Goal: Check status: Check status

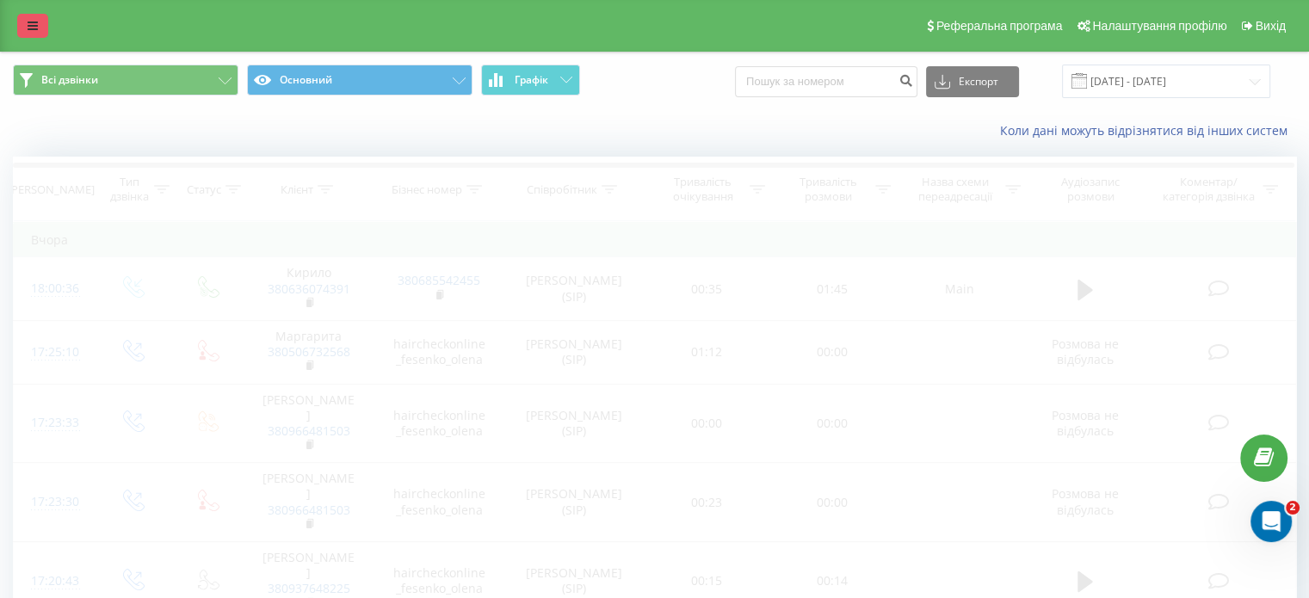
click at [31, 24] on icon at bounding box center [33, 26] width 10 height 12
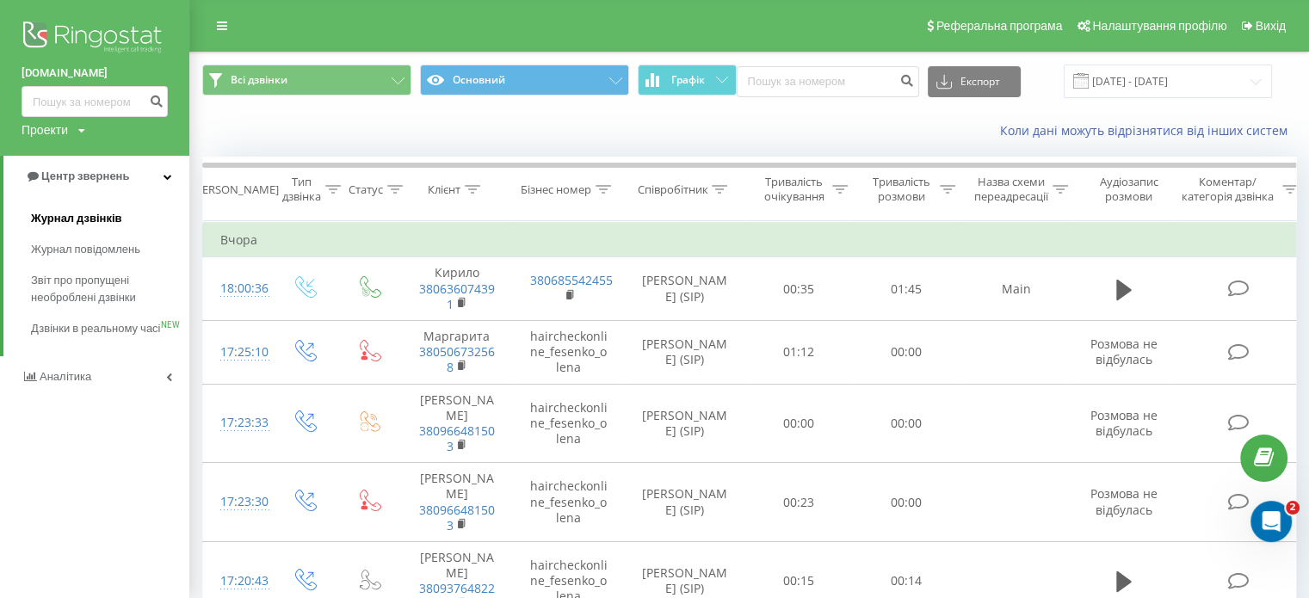
click at [79, 220] on span "Журнал дзвінків" at bounding box center [76, 218] width 91 height 17
click at [97, 219] on span "Журнал дзвінків" at bounding box center [76, 218] width 91 height 17
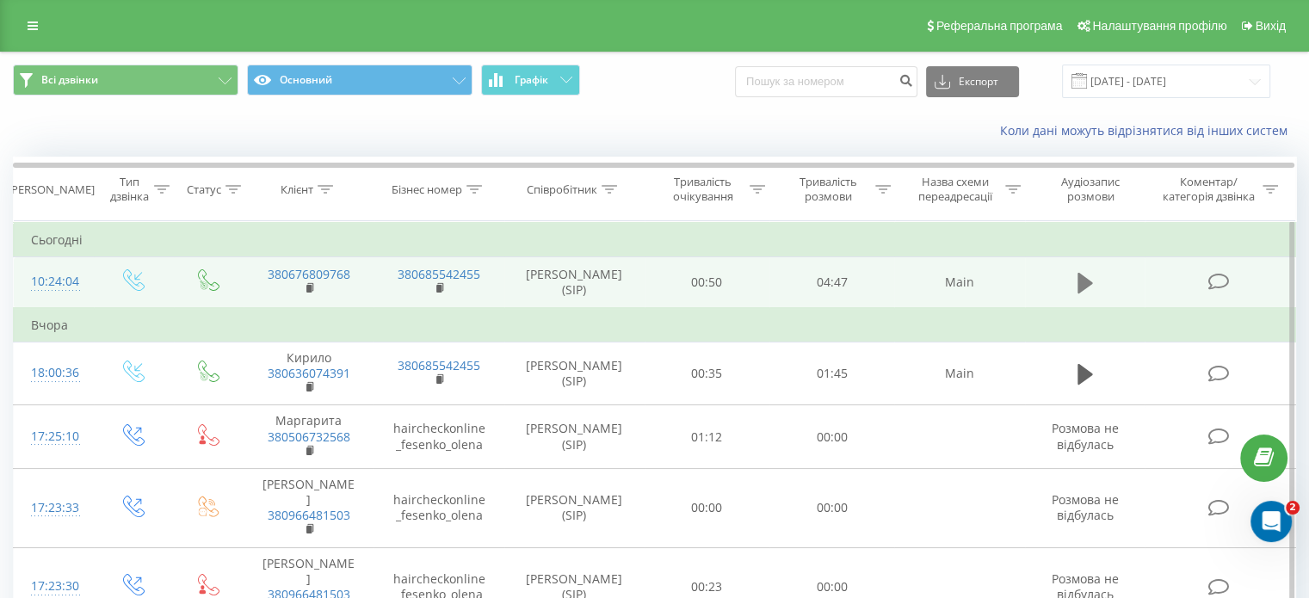
click at [1080, 283] on icon at bounding box center [1085, 283] width 15 height 21
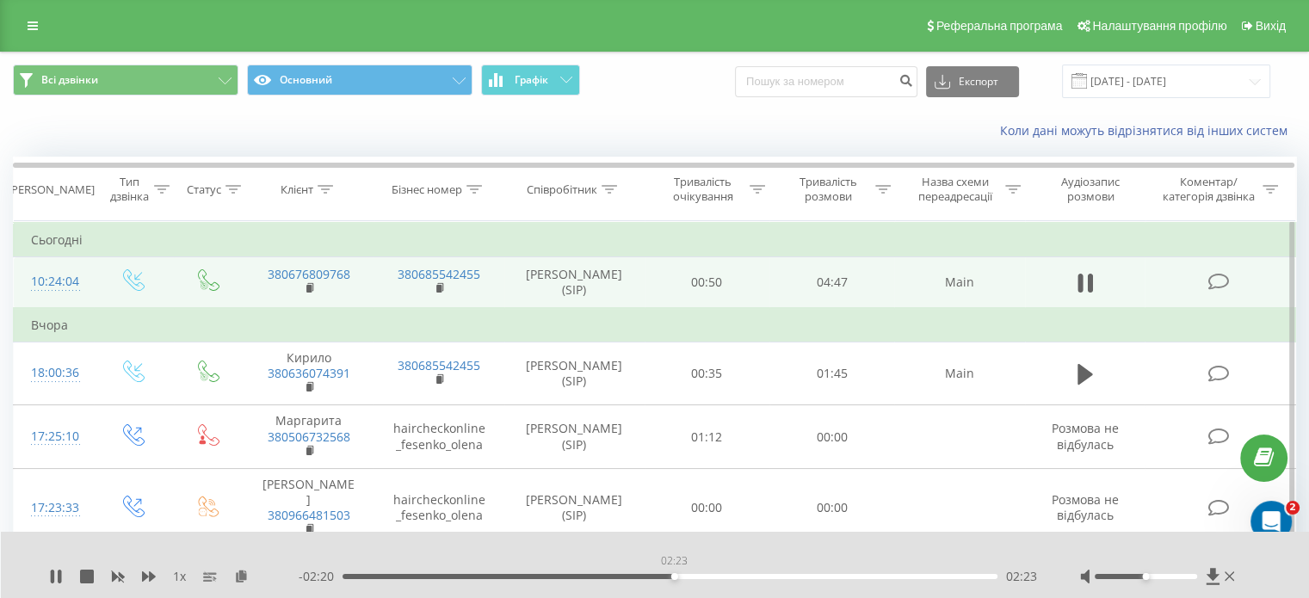
click at [674, 574] on div "02:23" at bounding box center [670, 576] width 655 height 5
click at [665, 580] on div "- 02:18 02:25 02:25" at bounding box center [668, 576] width 739 height 17
click at [655, 579] on div "- 02:17 02:26 02:26" at bounding box center [668, 576] width 739 height 17
click at [644, 577] on div "02:10" at bounding box center [670, 576] width 655 height 5
click at [626, 575] on div "02:12" at bounding box center [670, 576] width 655 height 5
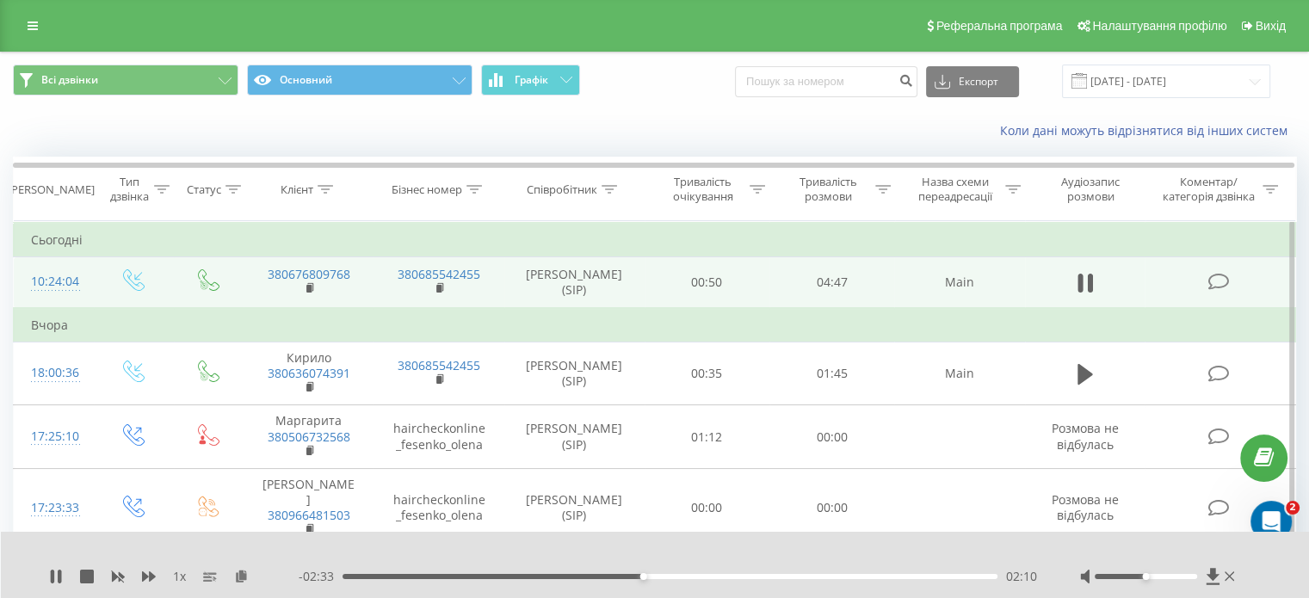
click at [554, 581] on div "- 02:33 02:10 02:10" at bounding box center [668, 576] width 739 height 17
click at [557, 573] on div "- 02:32 02:10 02:10" at bounding box center [668, 576] width 739 height 17
click at [547, 576] on div "02:11" at bounding box center [670, 576] width 655 height 5
click at [59, 572] on icon at bounding box center [59, 577] width 3 height 14
